Goal: Information Seeking & Learning: Learn about a topic

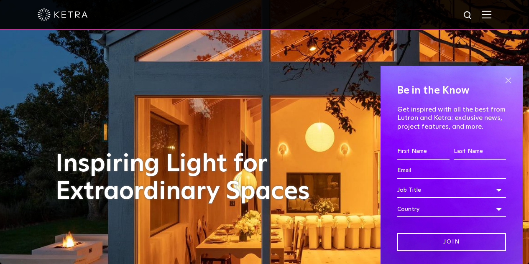
click at [502, 81] on span at bounding box center [508, 80] width 13 height 13
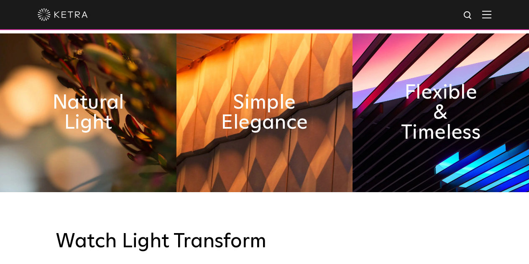
scroll to position [376, 0]
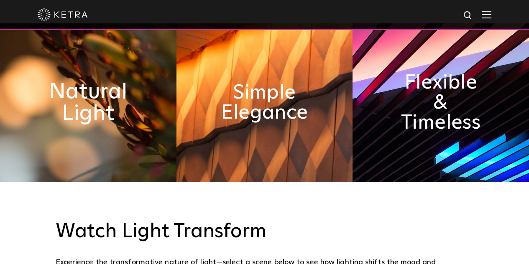
click at [103, 107] on h2 "Natural Light" at bounding box center [88, 103] width 96 height 44
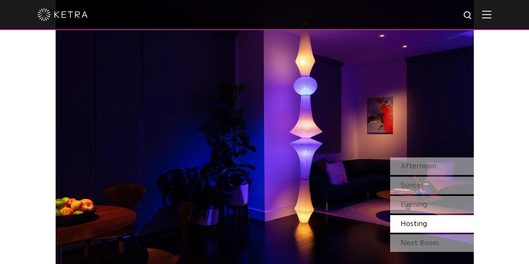
scroll to position [669, 0]
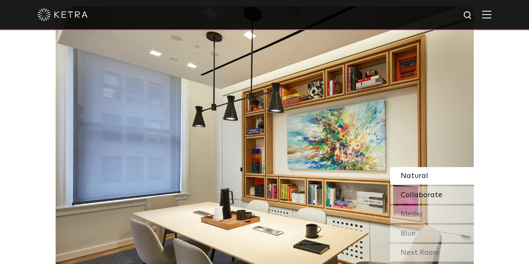
click at [412, 199] on span "Collaborate" at bounding box center [421, 195] width 42 height 8
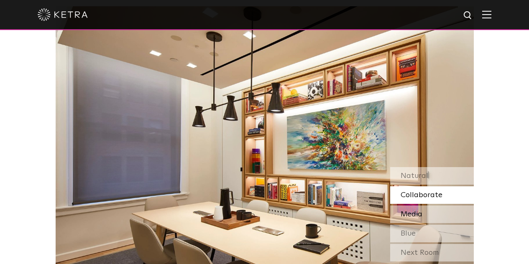
click at [410, 214] on span "Media" at bounding box center [411, 215] width 22 height 8
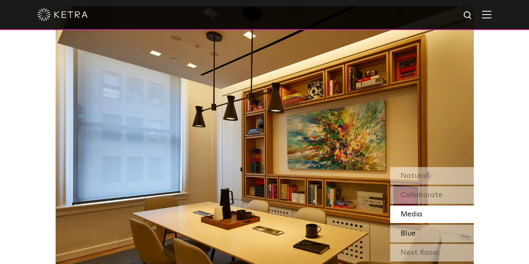
click at [404, 233] on span "Blue" at bounding box center [407, 234] width 15 height 8
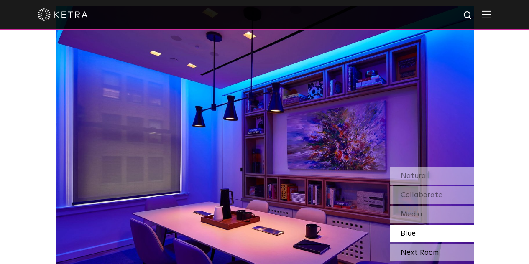
click at [408, 254] on div "Next Room" at bounding box center [432, 253] width 84 height 18
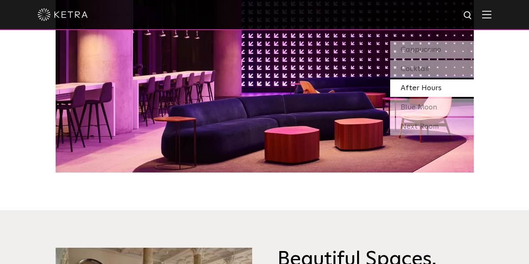
scroll to position [794, 0]
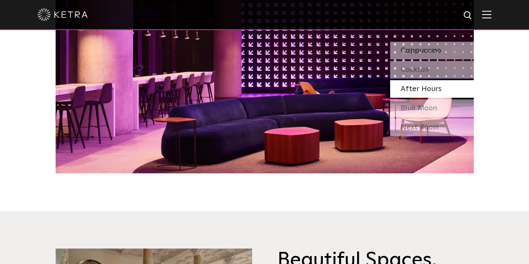
click at [418, 52] on span "Cappuccino" at bounding box center [420, 51] width 41 height 8
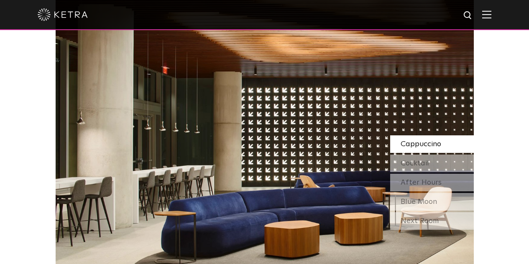
scroll to position [710, 0]
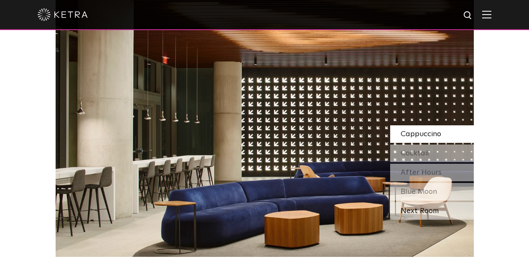
click at [413, 212] on div "Next Room" at bounding box center [432, 211] width 84 height 18
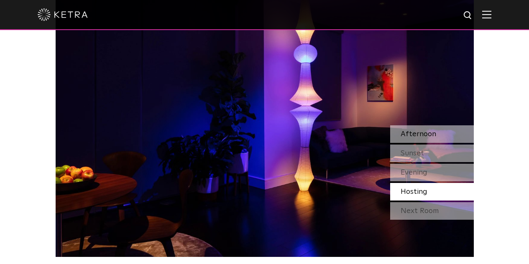
click at [411, 135] on span "Afternoon" at bounding box center [418, 134] width 36 height 8
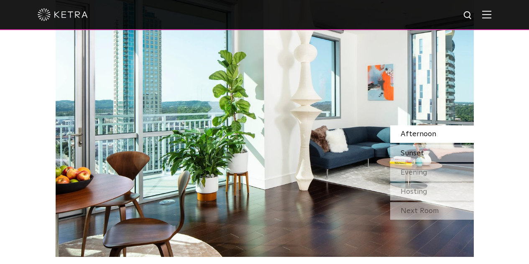
click at [413, 154] on span "Sunset" at bounding box center [411, 154] width 23 height 8
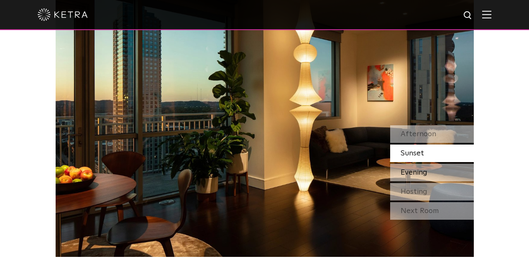
click at [410, 172] on span "Evening" at bounding box center [413, 173] width 27 height 8
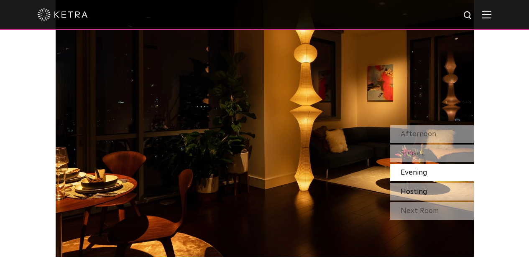
click at [412, 191] on span "Hosting" at bounding box center [413, 192] width 27 height 8
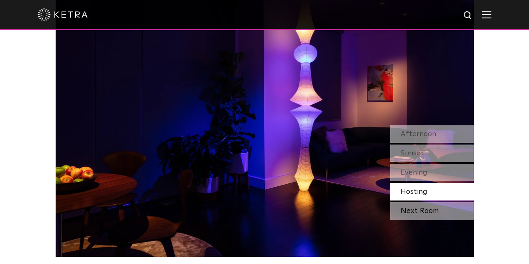
click at [410, 210] on div "Next Room" at bounding box center [432, 211] width 84 height 18
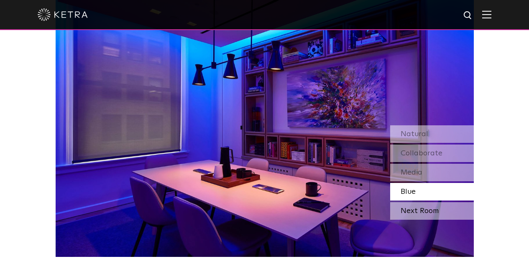
click at [411, 209] on div "Next Room" at bounding box center [432, 211] width 84 height 18
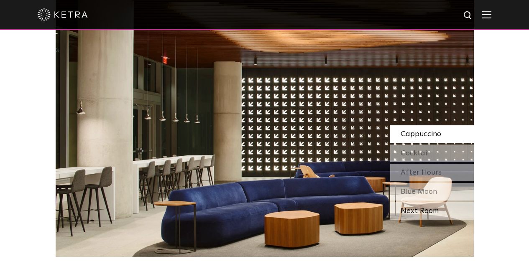
click at [411, 209] on div "Next Room" at bounding box center [432, 211] width 84 height 18
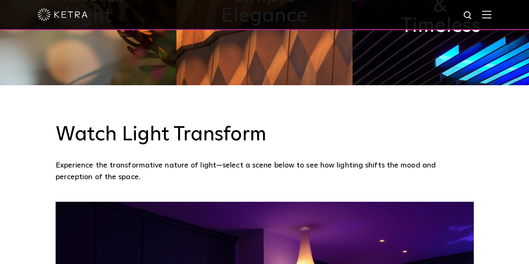
scroll to position [376, 0]
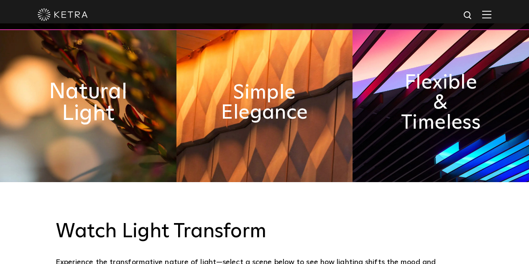
click at [69, 97] on h2 "Natural Light" at bounding box center [88, 103] width 96 height 44
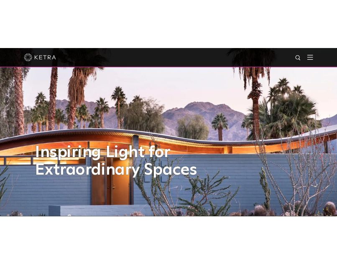
scroll to position [0, 0]
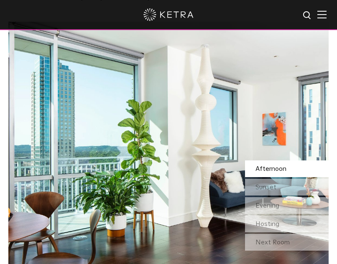
scroll to position [543, 0]
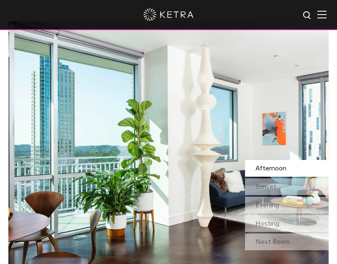
click at [186, 122] on img at bounding box center [168, 154] width 320 height 266
click at [260, 186] on span "Sunset" at bounding box center [265, 186] width 21 height 7
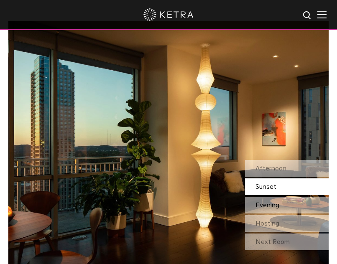
click at [265, 204] on span "Evening" at bounding box center [267, 205] width 24 height 7
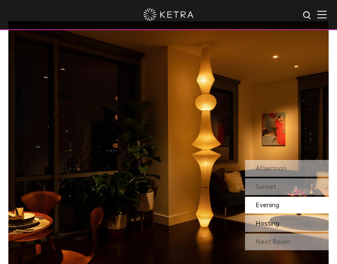
click at [266, 224] on span "Hosting" at bounding box center [267, 223] width 24 height 7
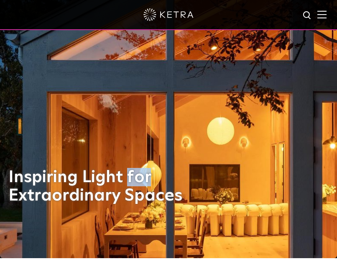
scroll to position [0, 0]
